Goal: Task Accomplishment & Management: Manage account settings

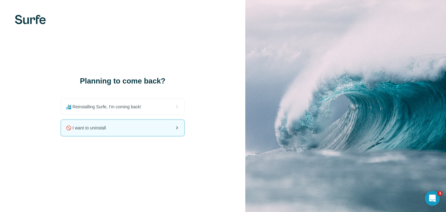
click at [134, 129] on div "🚫 I want to uninstall" at bounding box center [122, 128] width 123 height 16
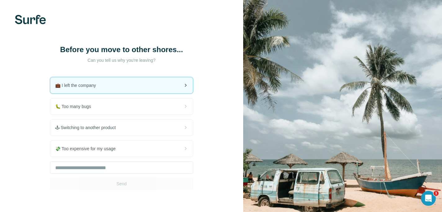
click at [127, 88] on div "💼 I left the company" at bounding box center [121, 85] width 143 height 16
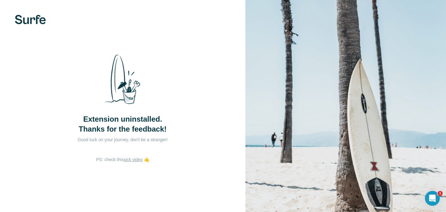
click at [153, 85] on div "Extension uninstalled. Thanks for the feedback!" at bounding box center [123, 91] width 124 height 85
